Goal: Find specific page/section: Find specific page/section

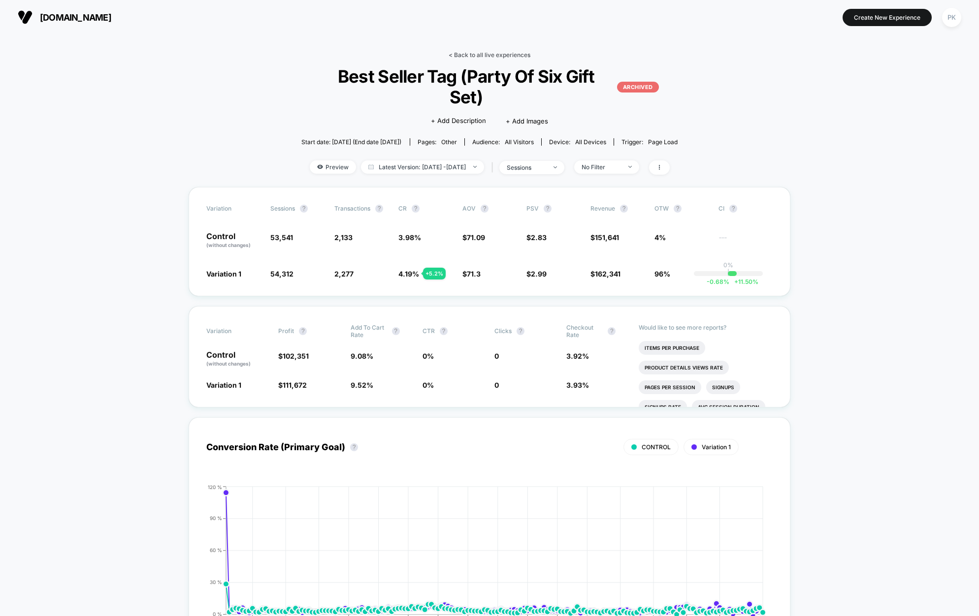
click at [465, 55] on link "< Back to all live experiences" at bounding box center [490, 54] width 82 height 7
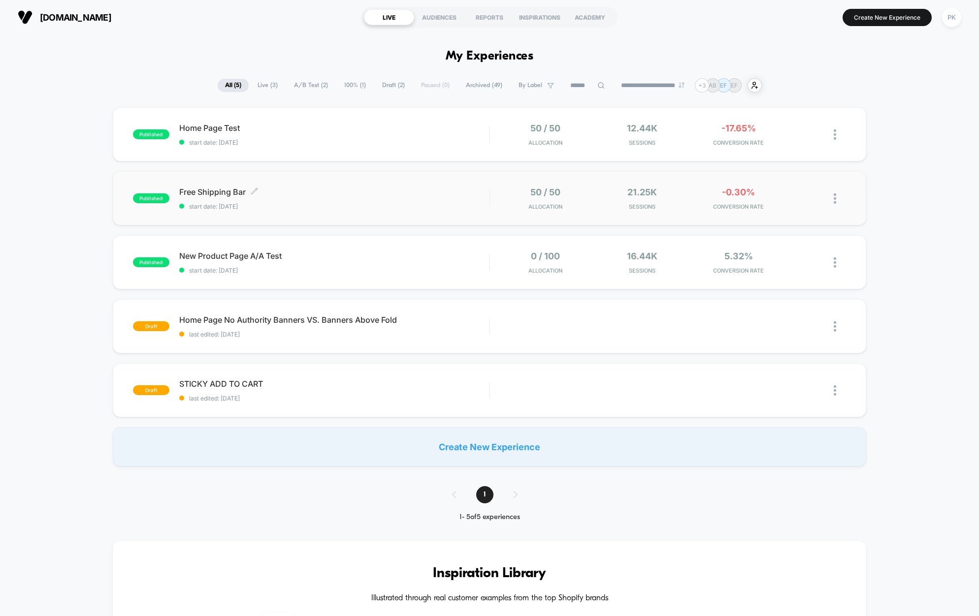
click at [213, 194] on span "Free Shipping Bar Click to edit experience details" at bounding box center [334, 192] width 310 height 10
